Goal: Task Accomplishment & Management: Manage account settings

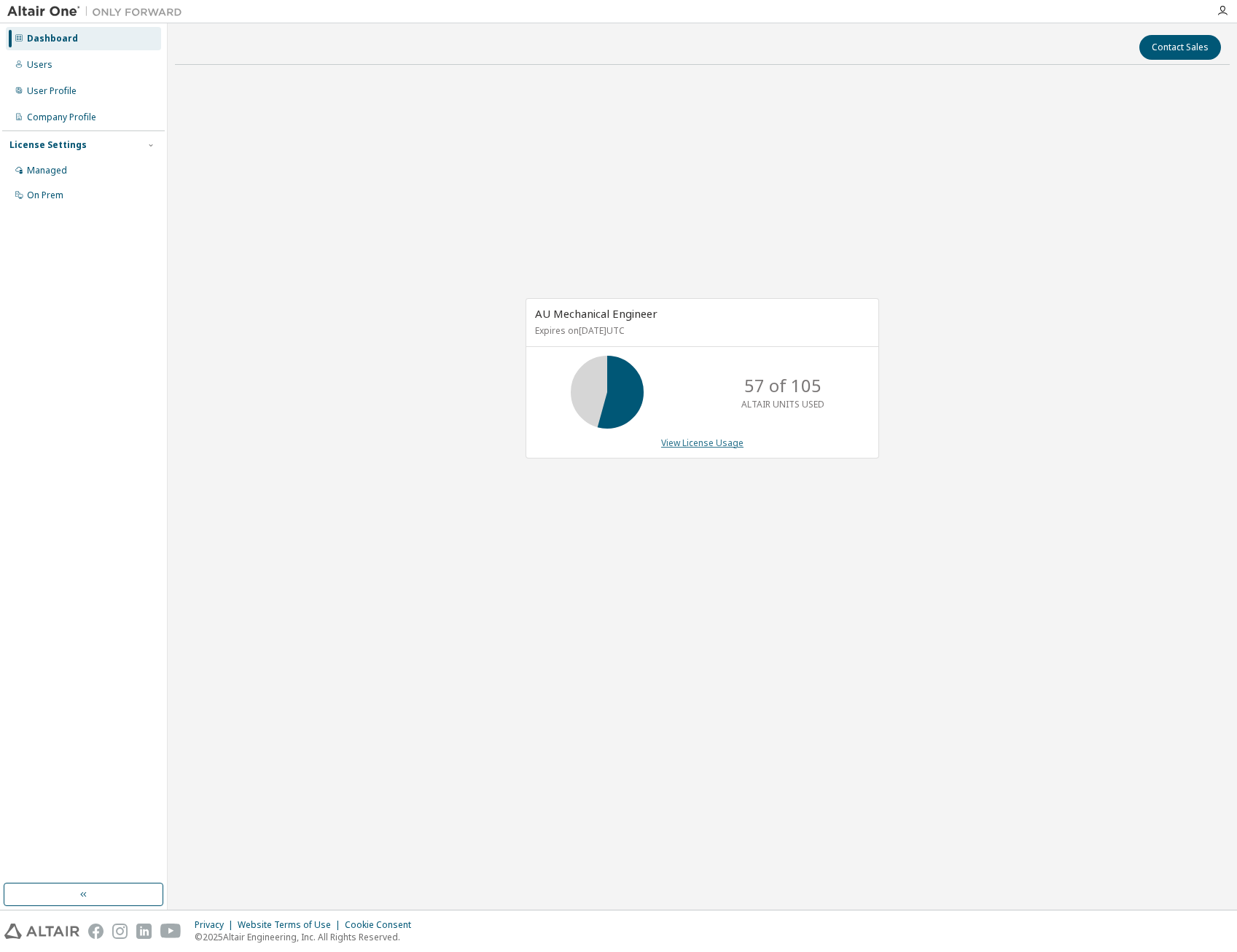
click at [716, 443] on link "View License Usage" at bounding box center [701, 443] width 82 height 13
